Goal: Transaction & Acquisition: Purchase product/service

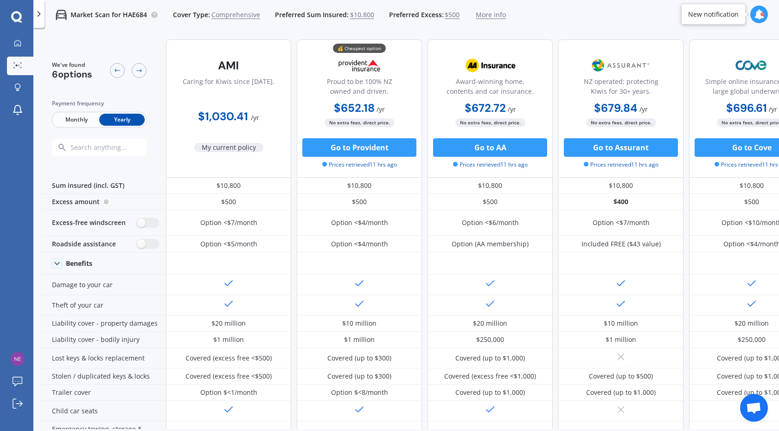
click at [711, 429] on div "We've found 6 options Payment frequency Monthly Yearly Caring for Kiwis since […" at bounding box center [410, 246] width 738 height 428
click at [487, 146] on button "Go to AA" at bounding box center [490, 147] width 114 height 19
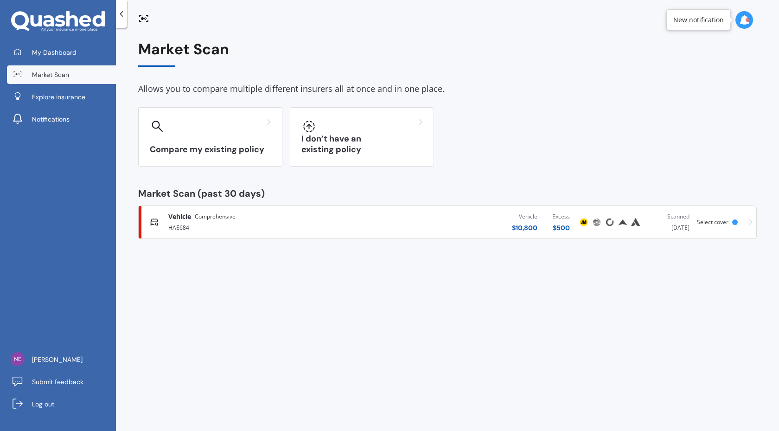
click at [205, 215] on span "Comprehensive" at bounding box center [215, 216] width 41 height 9
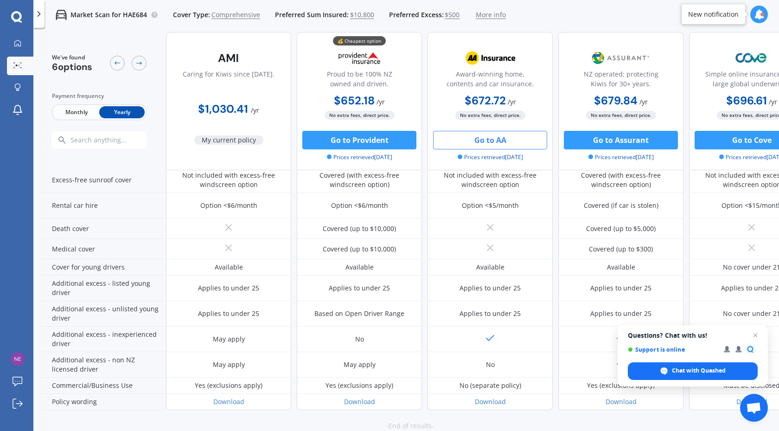
scroll to position [400, 0]
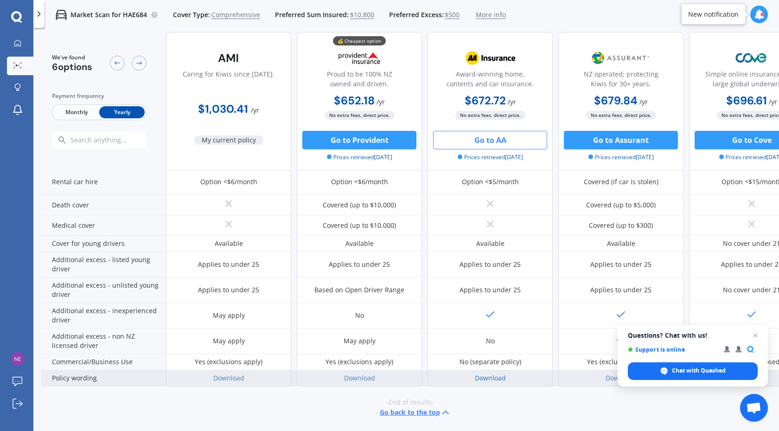
click at [491, 375] on link "Download" at bounding box center [490, 377] width 31 height 9
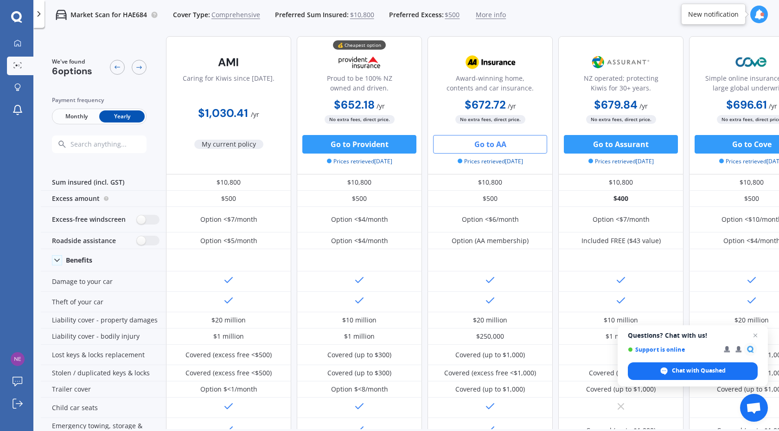
scroll to position [0, 0]
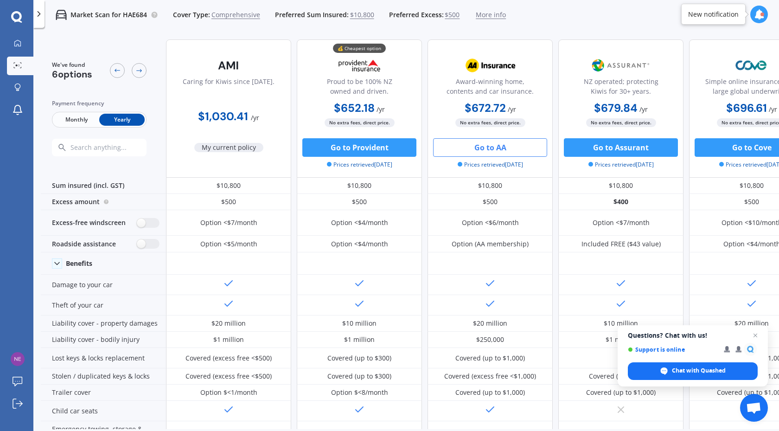
drag, startPoint x: 679, startPoint y: 333, endPoint x: 678, endPoint y: 343, distance: 10.7
click at [655, 333] on span "Questions? Chat with us!" at bounding box center [692, 334] width 130 height 7
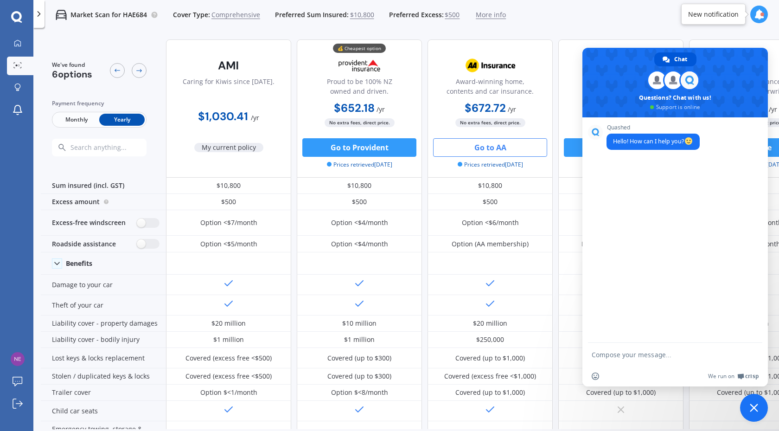
drag, startPoint x: 718, startPoint y: 55, endPoint x: 659, endPoint y: 104, distance: 76.4
click at [659, 105] on span at bounding box center [674, 83] width 185 height 70
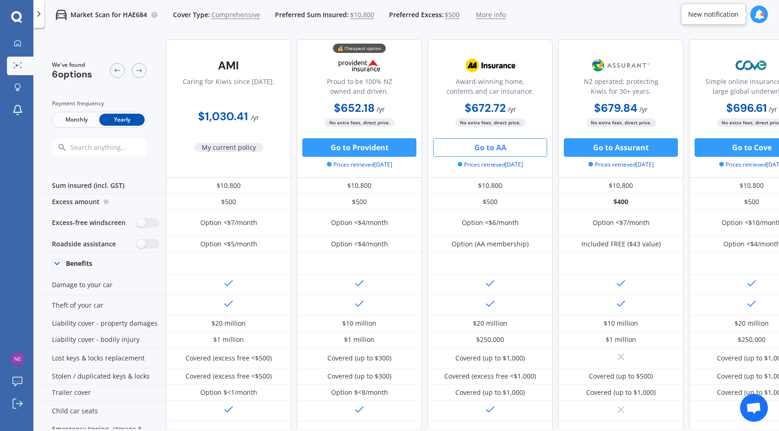
click at [756, 398] on span "Open chat" at bounding box center [754, 407] width 28 height 28
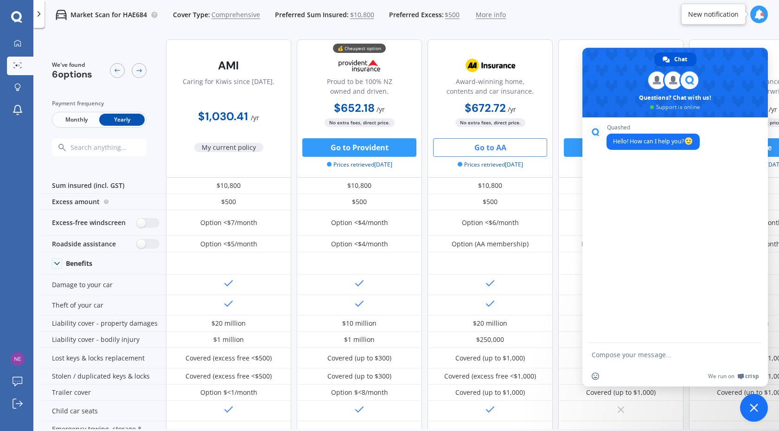
click at [699, 286] on div "Quashed Hello! How can I help you?" at bounding box center [674, 229] width 185 height 225
click at [617, 355] on textarea "Compose your message..." at bounding box center [664, 354] width 146 height 8
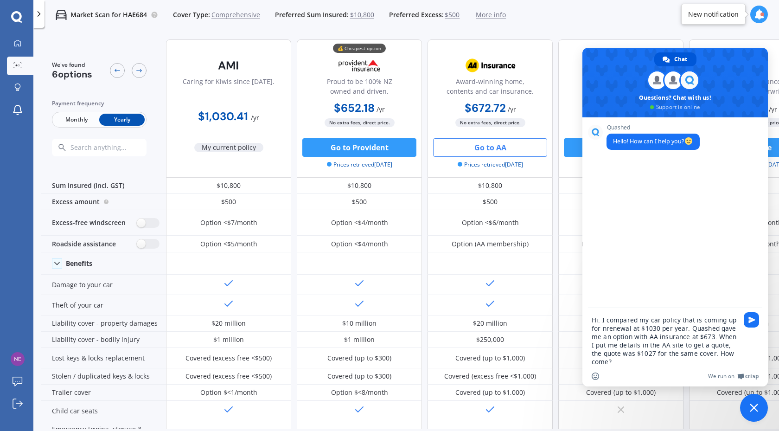
click at [605, 326] on textarea "Hi. I compared my car policy that is coming up for nrenewal at $1030 per year. …" at bounding box center [664, 341] width 146 height 50
type textarea "Hi. I compared my car policy that is coming up for renewal at $1030 per year. Q…"
click at [753, 317] on span "Send" at bounding box center [751, 319] width 7 height 7
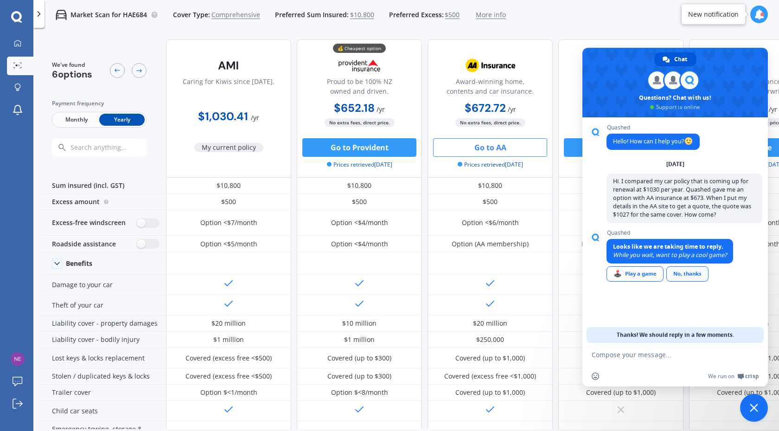
click at [694, 274] on div "No, thanks" at bounding box center [687, 273] width 42 height 15
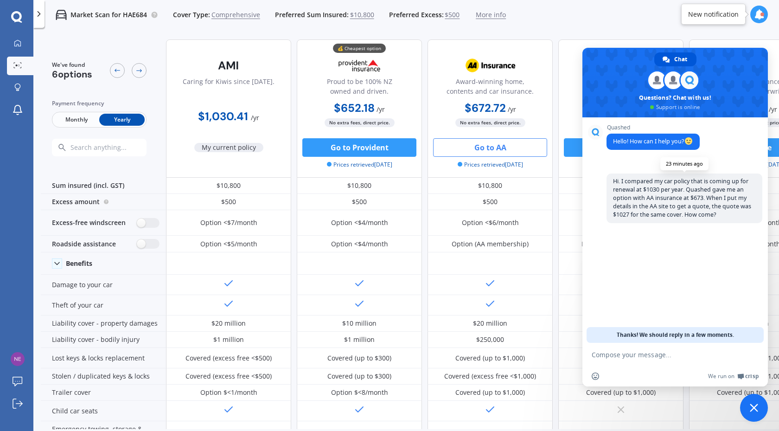
click at [659, 202] on span "Hi. I compared my car policy that is coming up for renewal at $1030 per year. Q…" at bounding box center [682, 197] width 138 height 41
copy span "Hi. I compared my car policy that is coming up for renewal at $1030 per year. Q…"
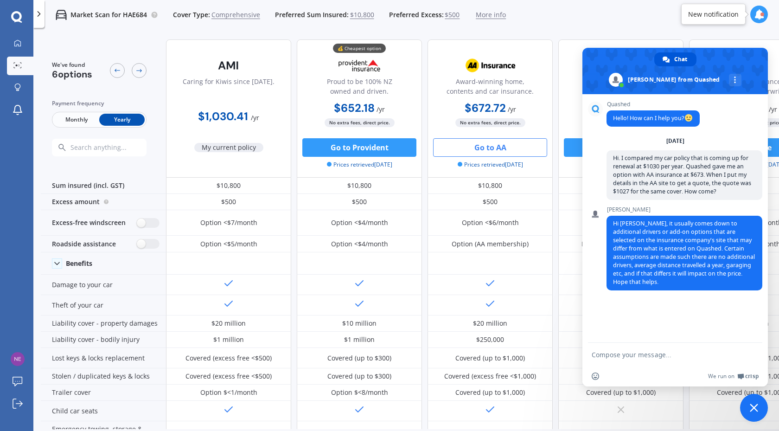
click at [601, 355] on textarea "Compose your message..." at bounding box center [664, 354] width 146 height 8
type textarea "Thanks."
click at [673, 250] on span "Hi Stewart, it usually comes down to additional drivers or add-on options that …" at bounding box center [684, 252] width 142 height 66
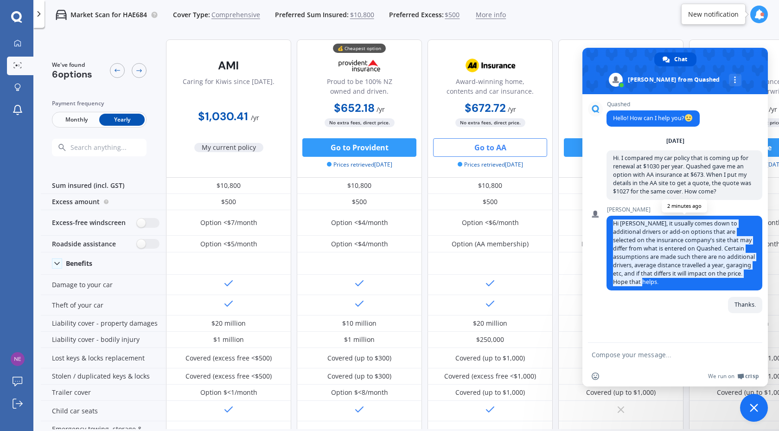
click at [673, 250] on span "Hi Stewart, it usually comes down to additional drivers or add-on options that …" at bounding box center [684, 252] width 142 height 66
copy span "Hi Stewart, it usually comes down to additional drivers or add-on options that …"
click at [753, 407] on span "Close chat" at bounding box center [753, 407] width 8 height 8
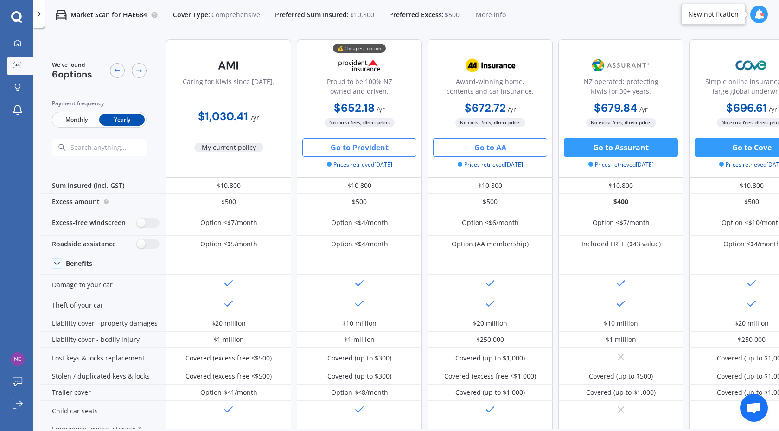
click at [373, 149] on button "Go to Provident" at bounding box center [359, 147] width 114 height 19
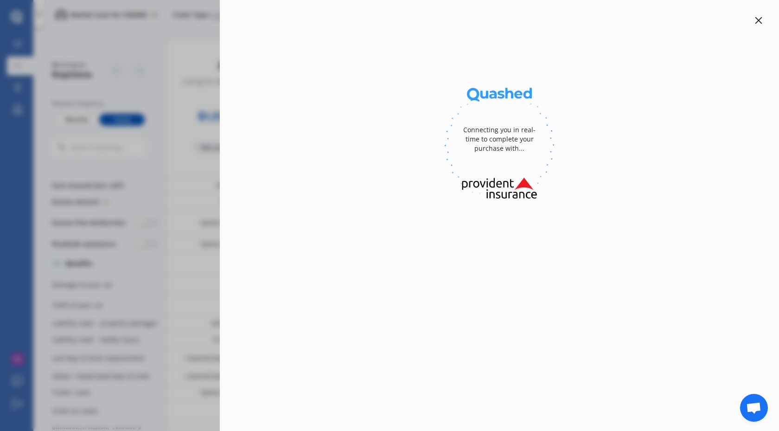
select select "full"
select select "3 Dalgarven Place, Hillsborough, Christchurch 8022"
select select "HONDA"
select select "CIVIC"
select select "NO"
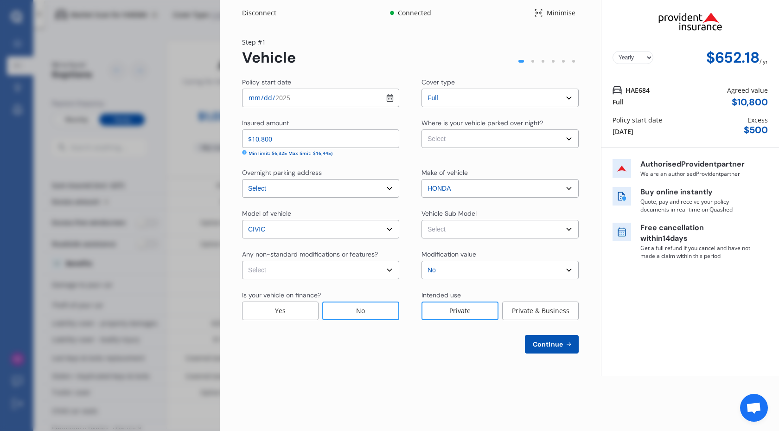
click at [262, 8] on div "Disconnect" at bounding box center [264, 12] width 44 height 9
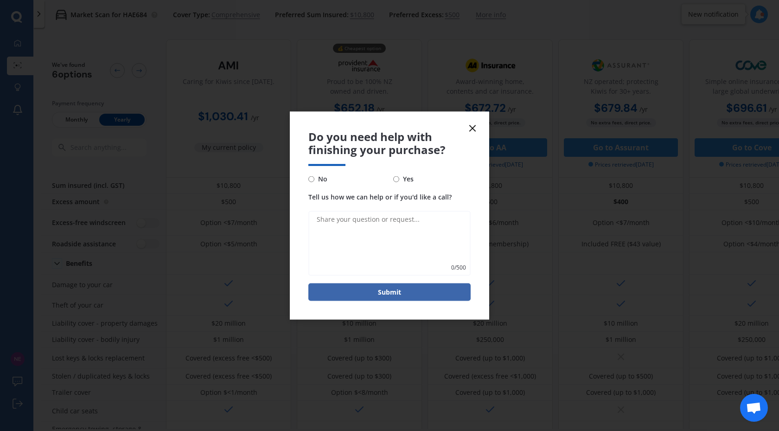
click at [312, 179] on input "No" at bounding box center [311, 179] width 6 height 6
radio input "true"
click at [468, 130] on icon at bounding box center [472, 127] width 11 height 11
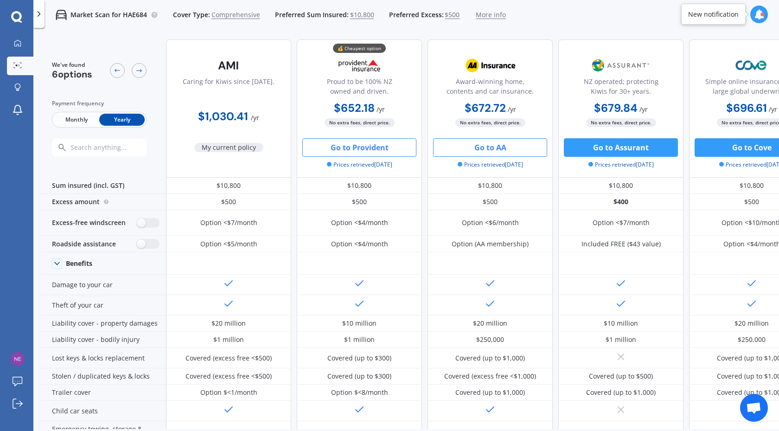
click at [488, 146] on button "Go to AA" at bounding box center [490, 147] width 114 height 19
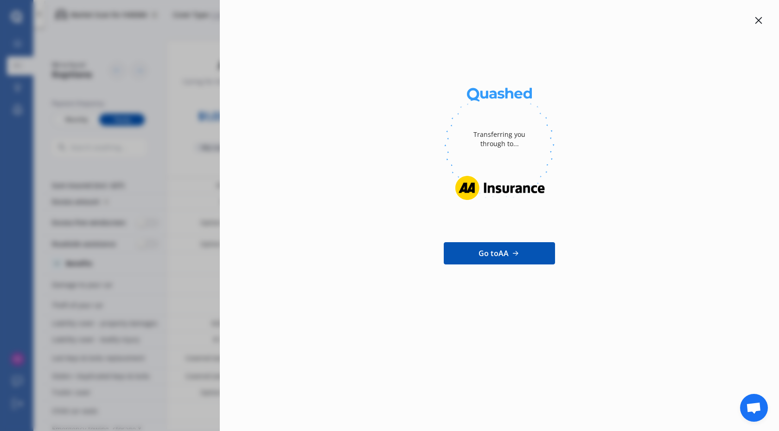
click at [756, 17] on icon at bounding box center [757, 20] width 7 height 7
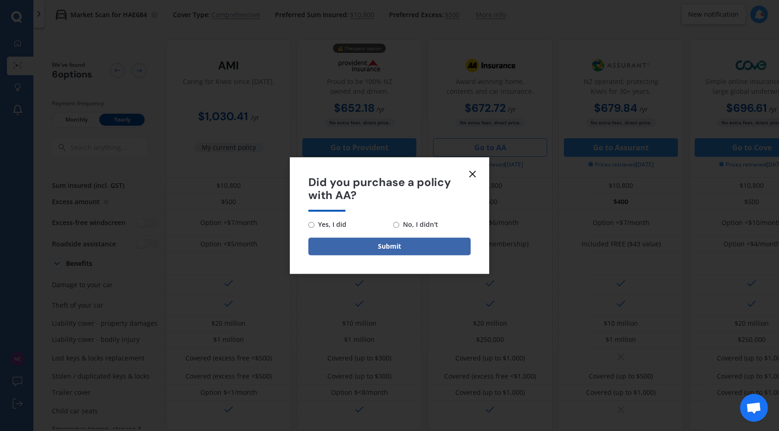
click at [399, 225] on span "No, I didn't" at bounding box center [418, 224] width 39 height 11
click at [399, 225] on input "No, I didn't" at bounding box center [396, 225] width 6 height 6
radio input "true"
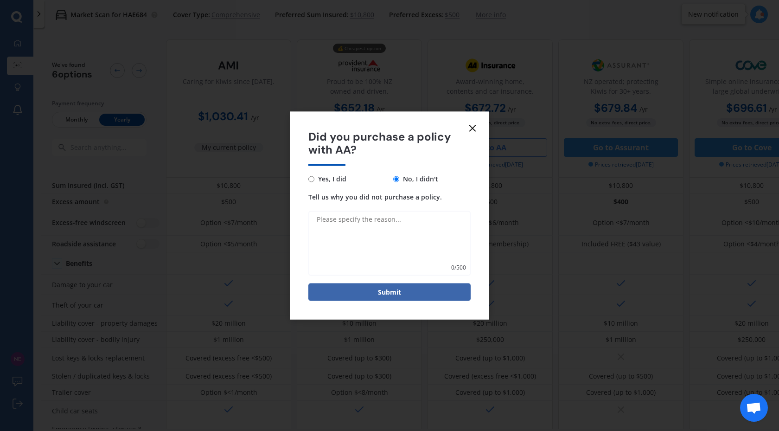
click at [400, 223] on textarea "Tell us why you did not purchase a policy." at bounding box center [389, 243] width 162 height 65
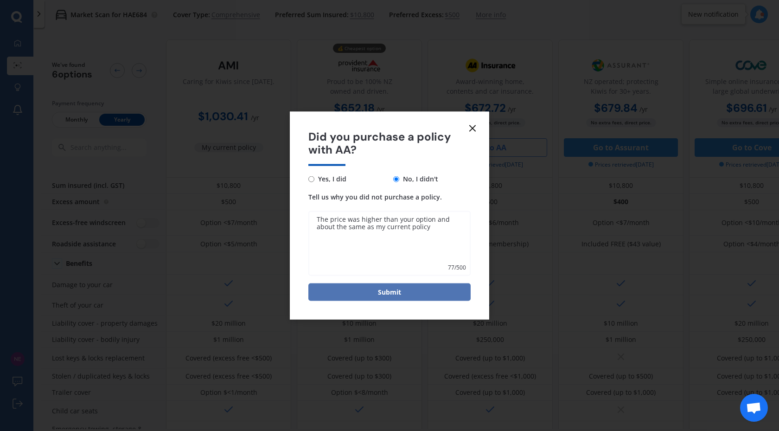
type textarea "The price was higher than your option and about the same as my current policy"
click at [404, 296] on button "Submit" at bounding box center [389, 292] width 162 height 18
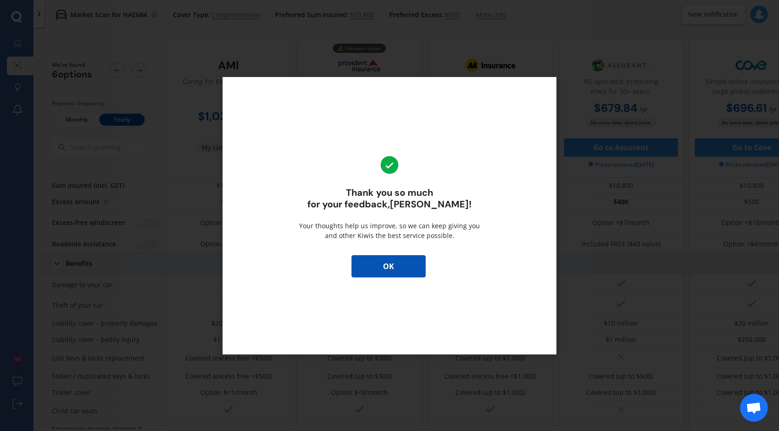
click at [399, 270] on button "OK" at bounding box center [388, 266] width 74 height 22
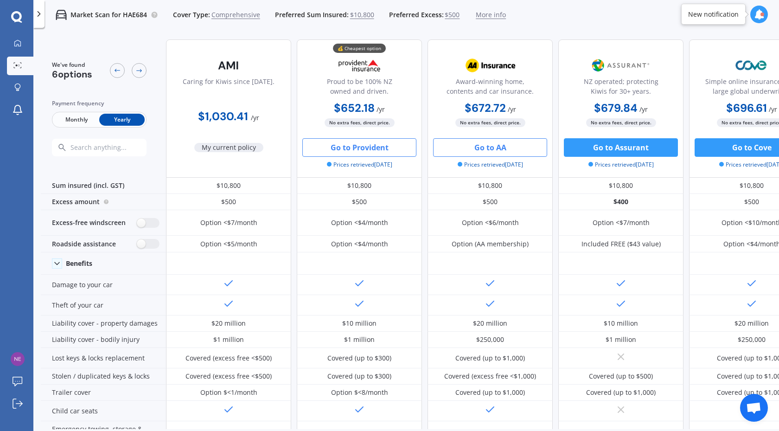
click at [368, 149] on button "Go to Provident" at bounding box center [359, 147] width 114 height 19
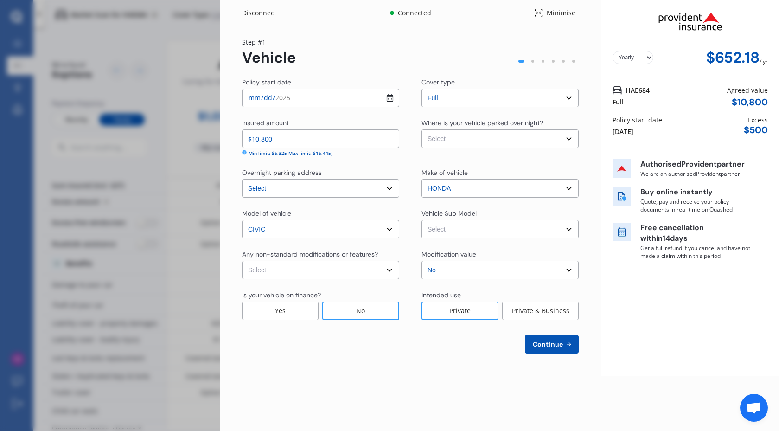
click at [263, 15] on div "Disconnect" at bounding box center [264, 12] width 44 height 9
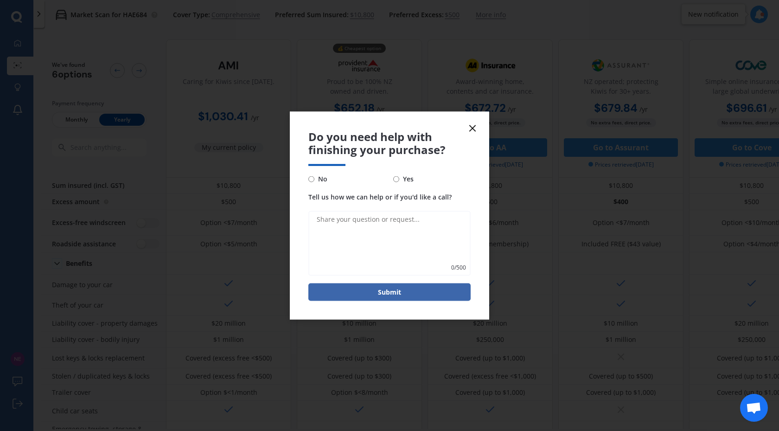
click at [312, 177] on input "No" at bounding box center [311, 179] width 6 height 6
radio input "true"
click at [394, 294] on button "Submit" at bounding box center [389, 292] width 162 height 18
click at [473, 124] on icon at bounding box center [472, 127] width 11 height 11
